Goal: Check status: Check status

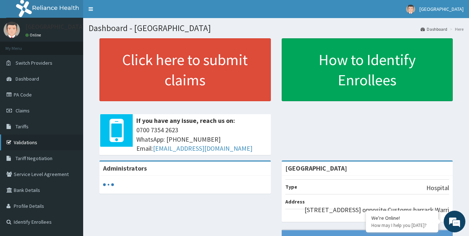
click at [46, 141] on link "Validations" at bounding box center [41, 142] width 83 height 16
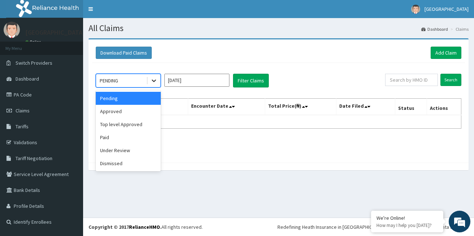
click at [156, 84] on icon at bounding box center [153, 80] width 7 height 7
click at [147, 100] on div "Pending" at bounding box center [128, 98] width 65 height 13
click at [153, 81] on icon at bounding box center [153, 80] width 7 height 7
click at [139, 113] on div "Approved" at bounding box center [128, 111] width 65 height 13
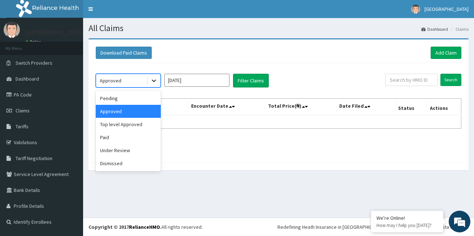
click at [154, 80] on icon at bounding box center [153, 80] width 7 height 7
click at [137, 104] on div "Pending" at bounding box center [128, 98] width 65 height 13
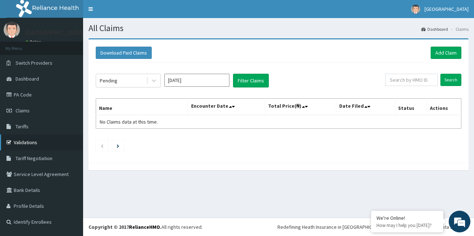
click at [26, 141] on link "Validations" at bounding box center [41, 142] width 83 height 16
